Goal: Task Accomplishment & Management: Manage account settings

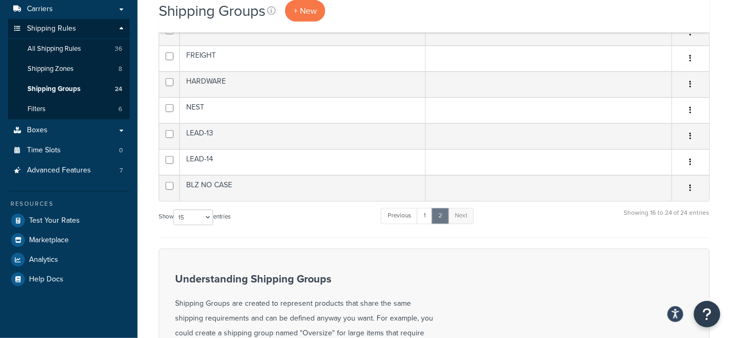
scroll to position [194, 0]
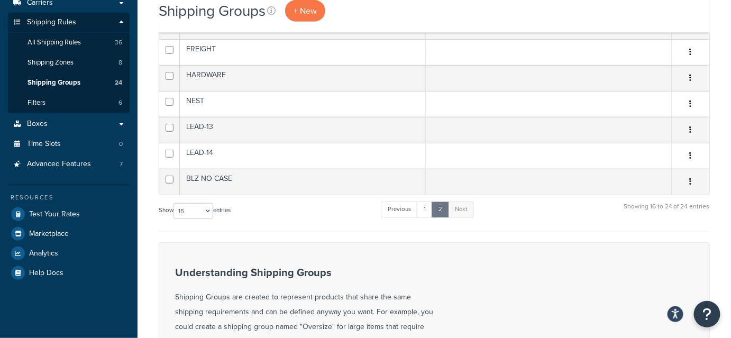
click at [210, 208] on select "10 15 25 50 100" at bounding box center [194, 211] width 40 height 16
select select "100"
click at [175, 219] on select "10 15 25 50 100" at bounding box center [194, 211] width 40 height 16
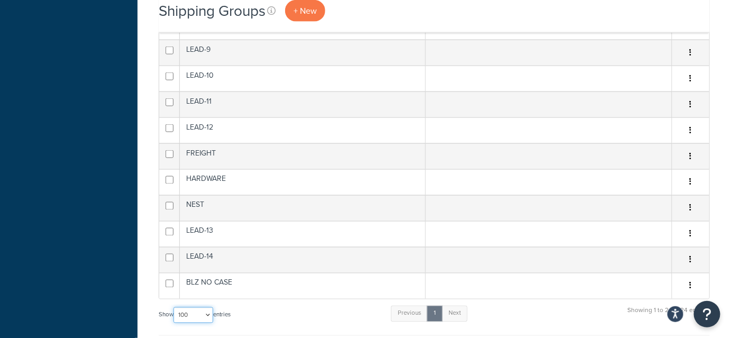
scroll to position [502, 0]
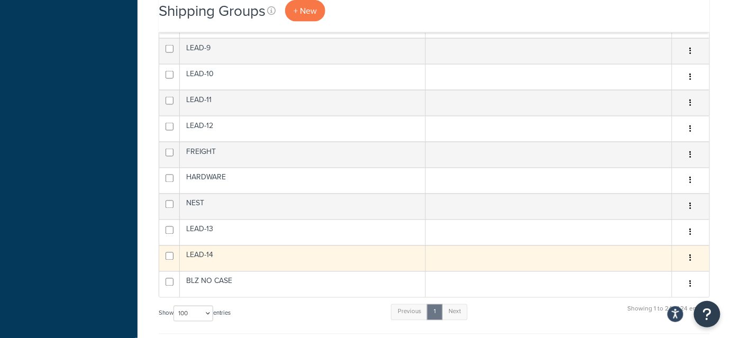
click at [690, 258] on icon "button" at bounding box center [691, 258] width 2 height 7
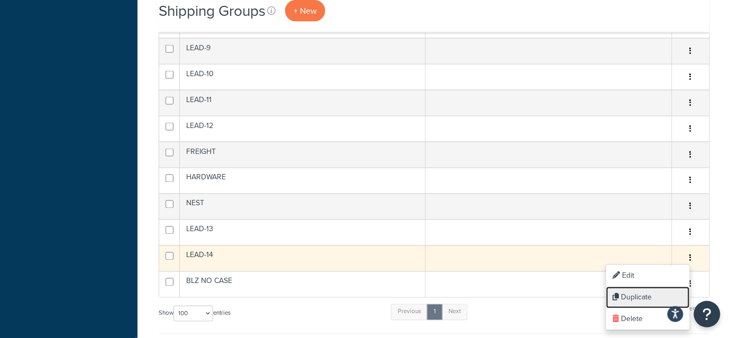
click at [641, 298] on link "Duplicate" at bounding box center [648, 298] width 84 height 22
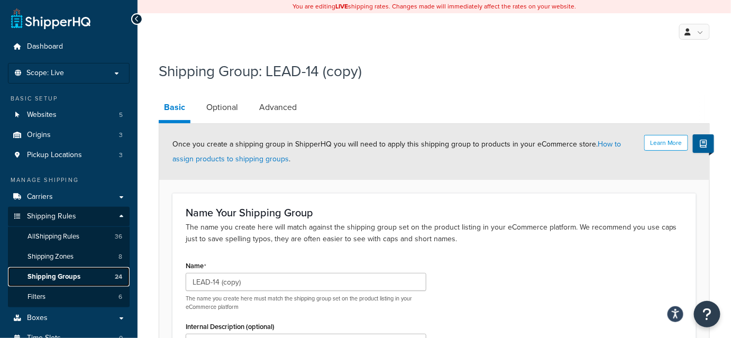
click at [65, 279] on span "Shipping Groups" at bounding box center [54, 276] width 53 height 9
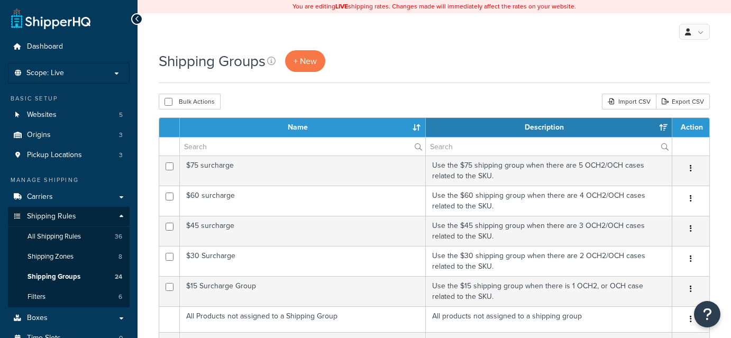
select select "15"
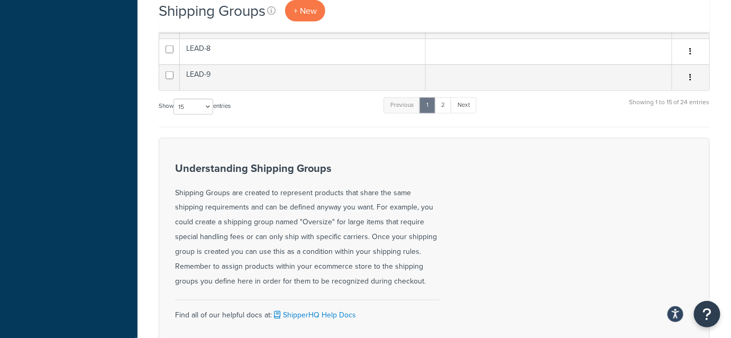
scroll to position [457, 0]
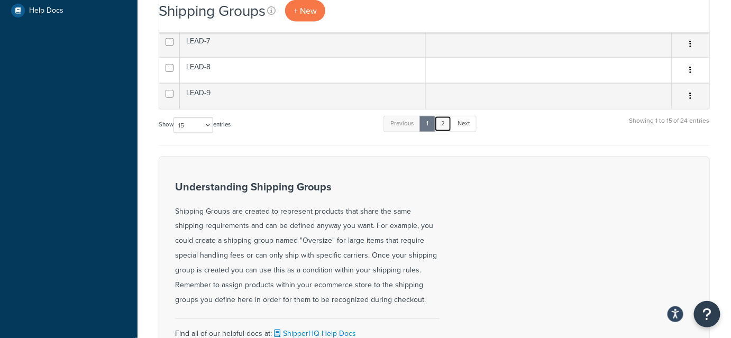
click at [444, 118] on link "2" at bounding box center [442, 124] width 17 height 16
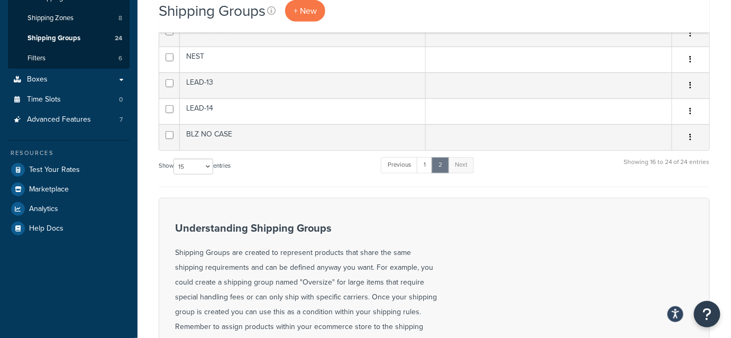
scroll to position [212, 0]
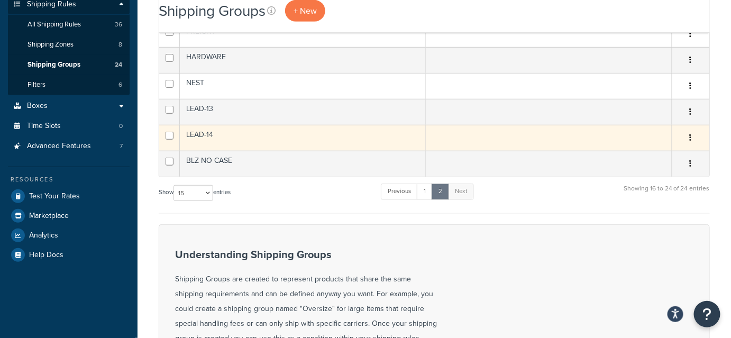
click at [692, 136] on icon "button" at bounding box center [691, 137] width 2 height 7
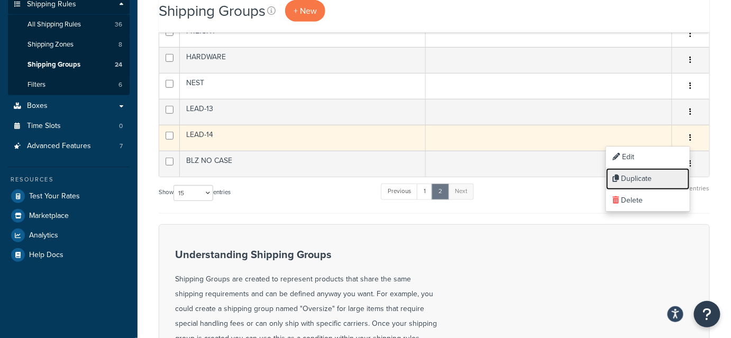
click at [633, 177] on link "Duplicate" at bounding box center [648, 179] width 84 height 22
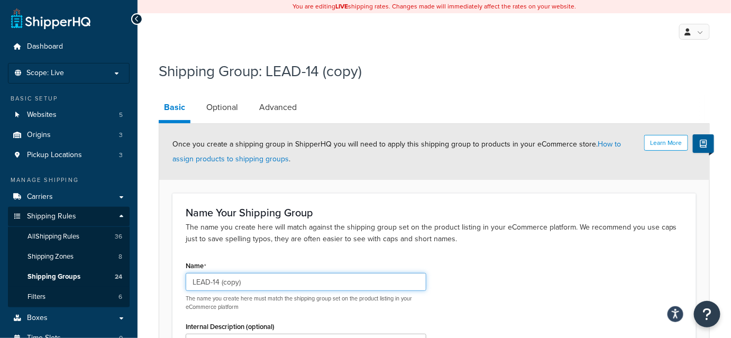
click at [248, 280] on input "LEAD-14 (copy)" at bounding box center [306, 282] width 241 height 18
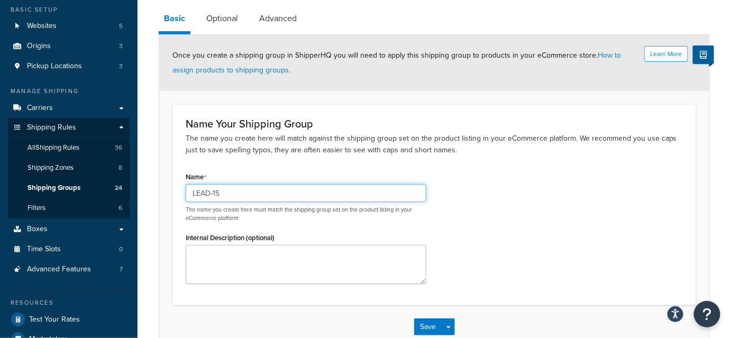
scroll to position [31, 0]
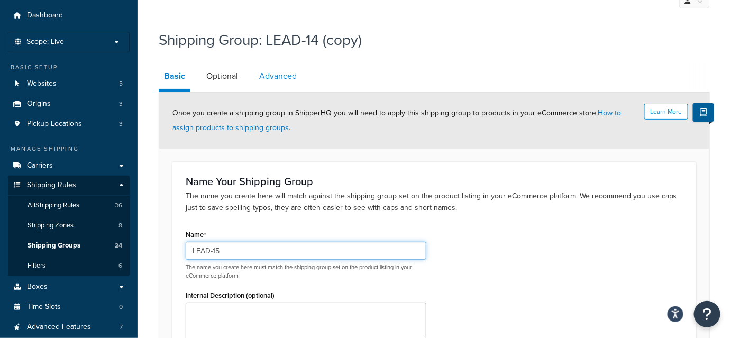
type input "LEAD-15"
click at [234, 78] on link "Optional" at bounding box center [222, 75] width 42 height 25
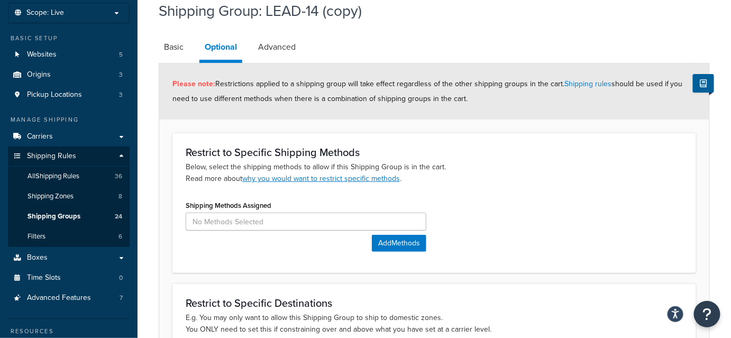
scroll to position [59, 0]
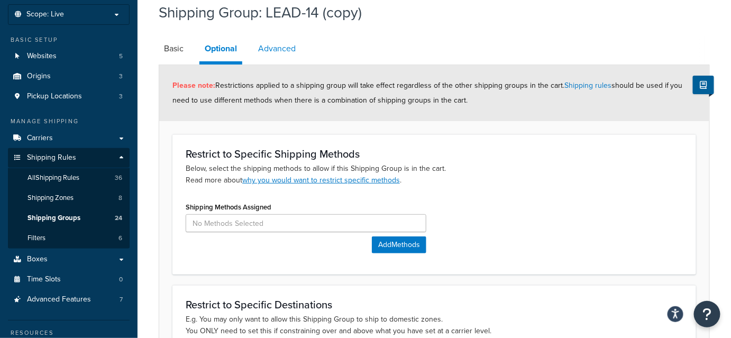
click at [265, 50] on link "Advanced" at bounding box center [277, 48] width 48 height 25
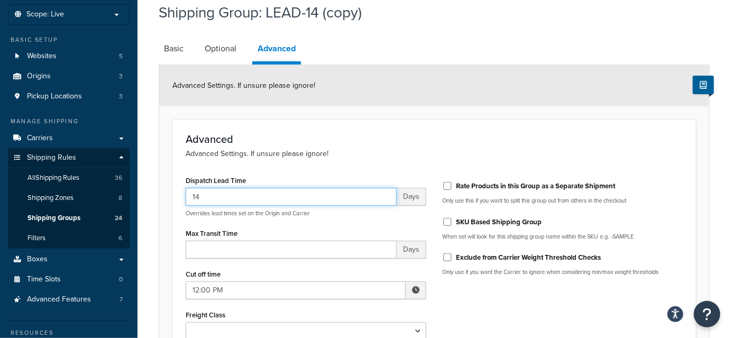
click at [290, 193] on input "14" at bounding box center [291, 197] width 211 height 18
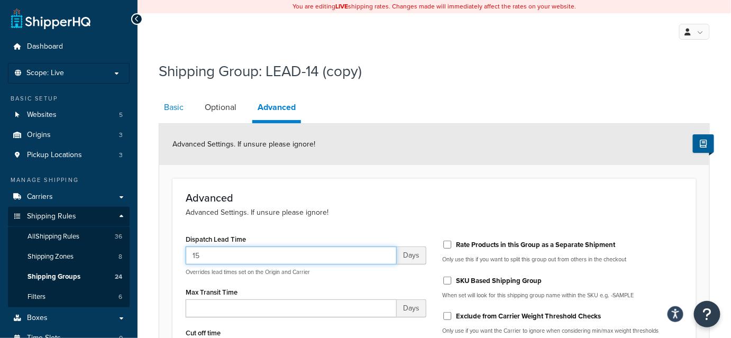
type input "15"
click at [174, 106] on link "Basic" at bounding box center [174, 107] width 30 height 25
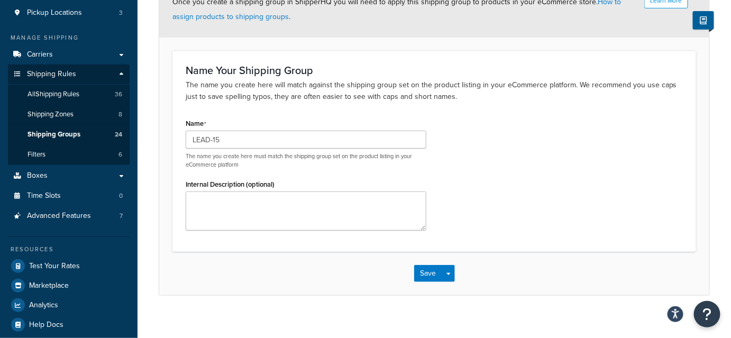
scroll to position [152, 0]
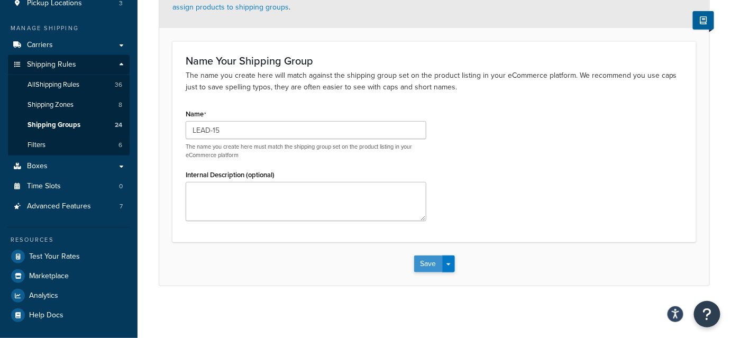
click at [424, 267] on button "Save" at bounding box center [428, 264] width 29 height 17
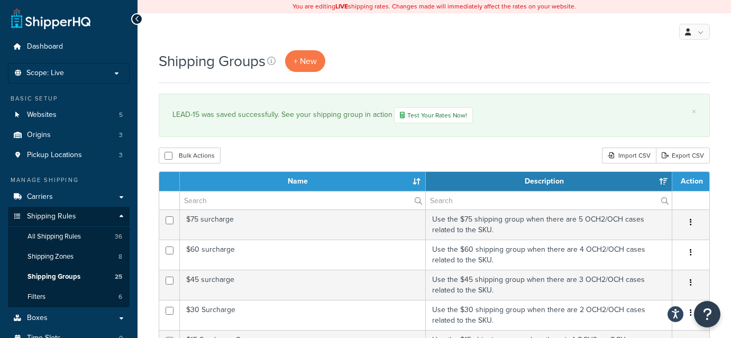
select select "15"
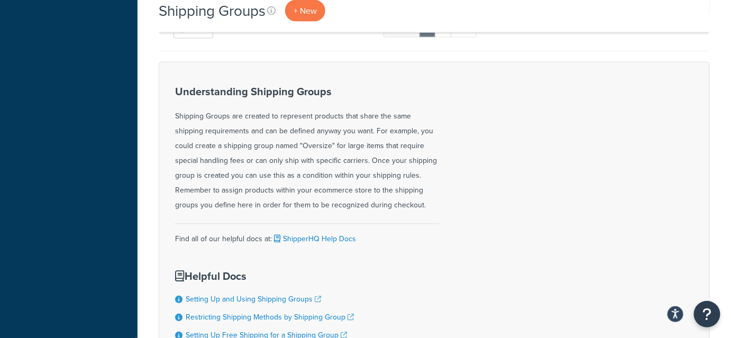
scroll to position [360, 0]
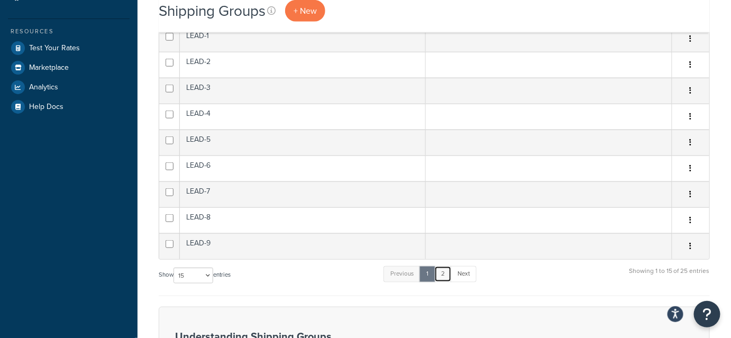
click at [448, 269] on link "2" at bounding box center [442, 274] width 17 height 16
